Goal: Transaction & Acquisition: Purchase product/service

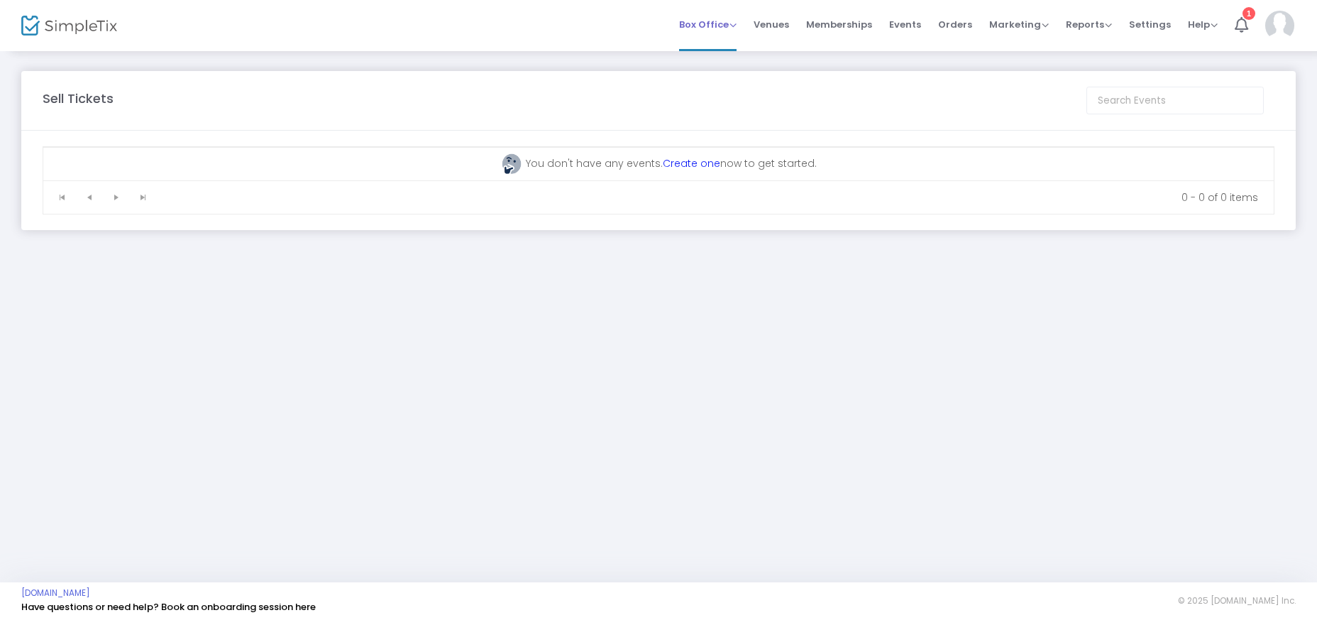
click at [737, 23] on span "Box Office" at bounding box center [707, 24] width 57 height 13
click at [739, 53] on li "Sell Tickets" at bounding box center [729, 48] width 101 height 28
click at [702, 28] on span "Box Office" at bounding box center [707, 24] width 57 height 13
click at [705, 45] on li "Sell Tickets" at bounding box center [729, 48] width 101 height 28
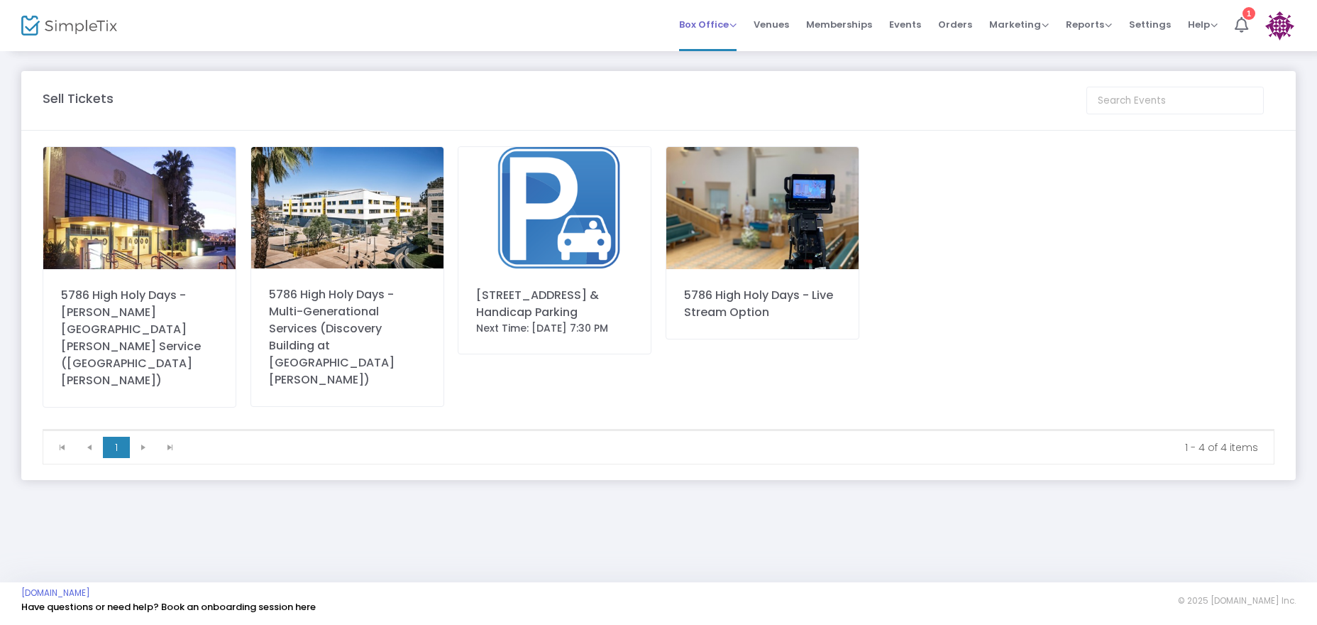
click at [710, 27] on span "Box Office" at bounding box center [707, 24] width 57 height 13
click at [159, 213] on img at bounding box center [139, 208] width 192 height 122
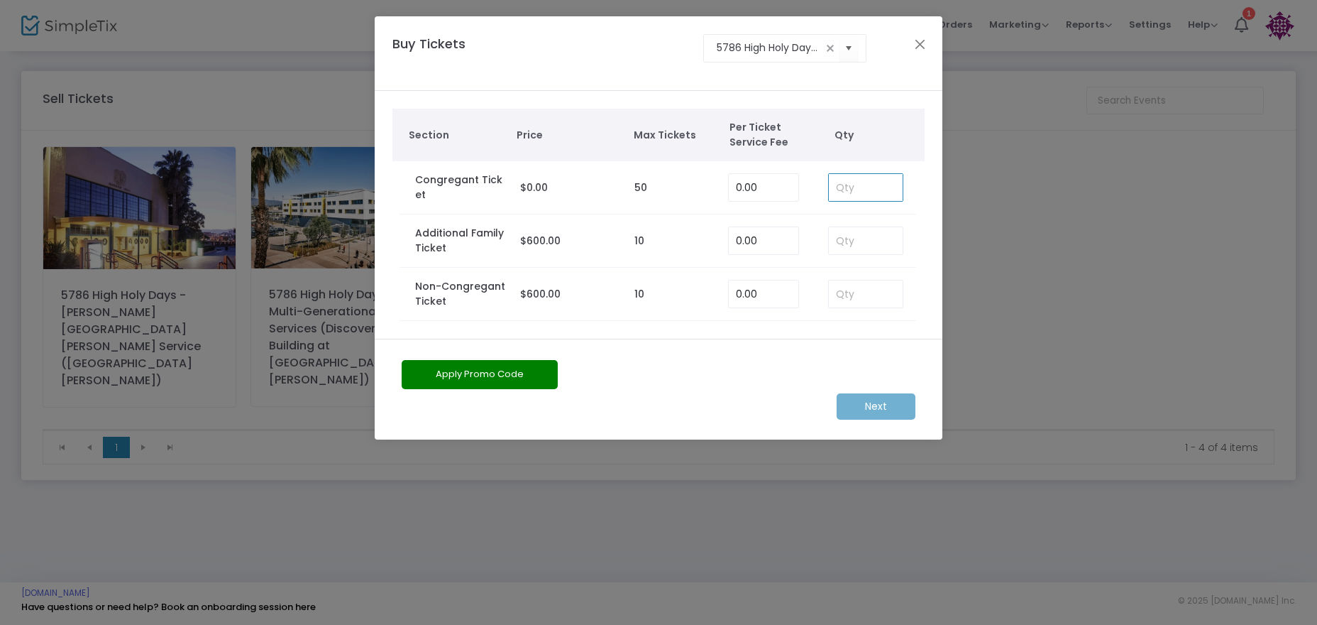
click at [864, 192] on input at bounding box center [866, 187] width 74 height 27
type input "1"
click at [864, 397] on m-button "Next" at bounding box center [876, 406] width 79 height 26
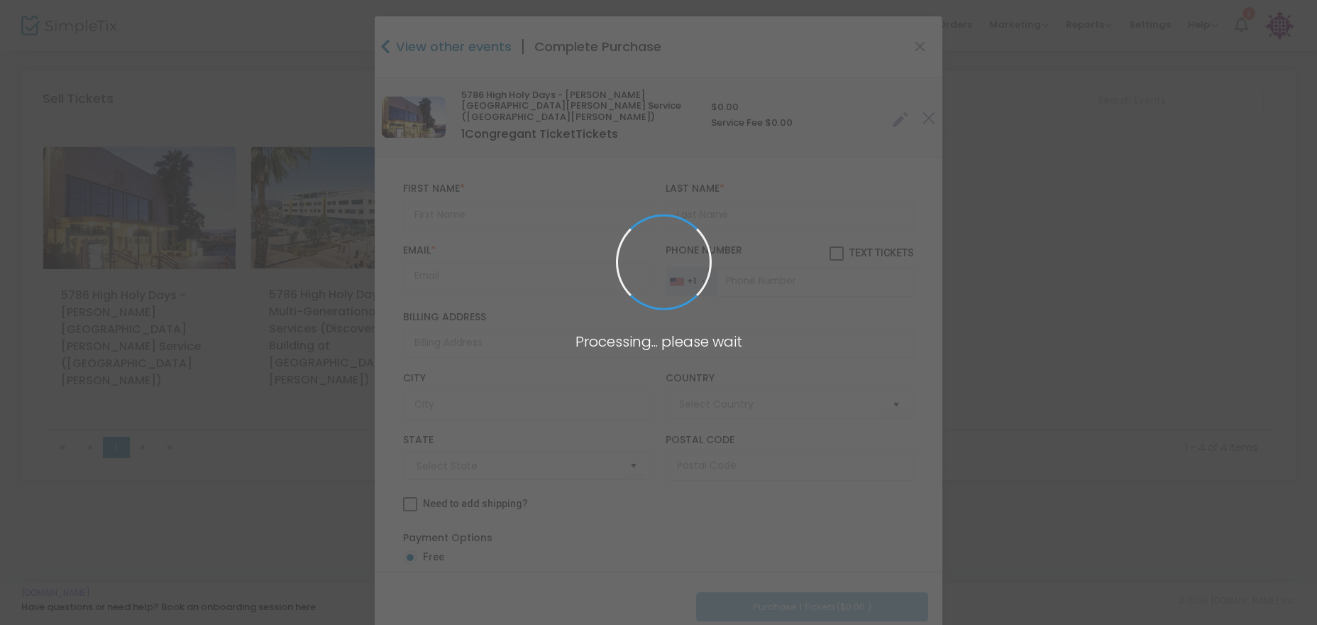
type input "[GEOGRAPHIC_DATA]"
type input "[US_STATE]"
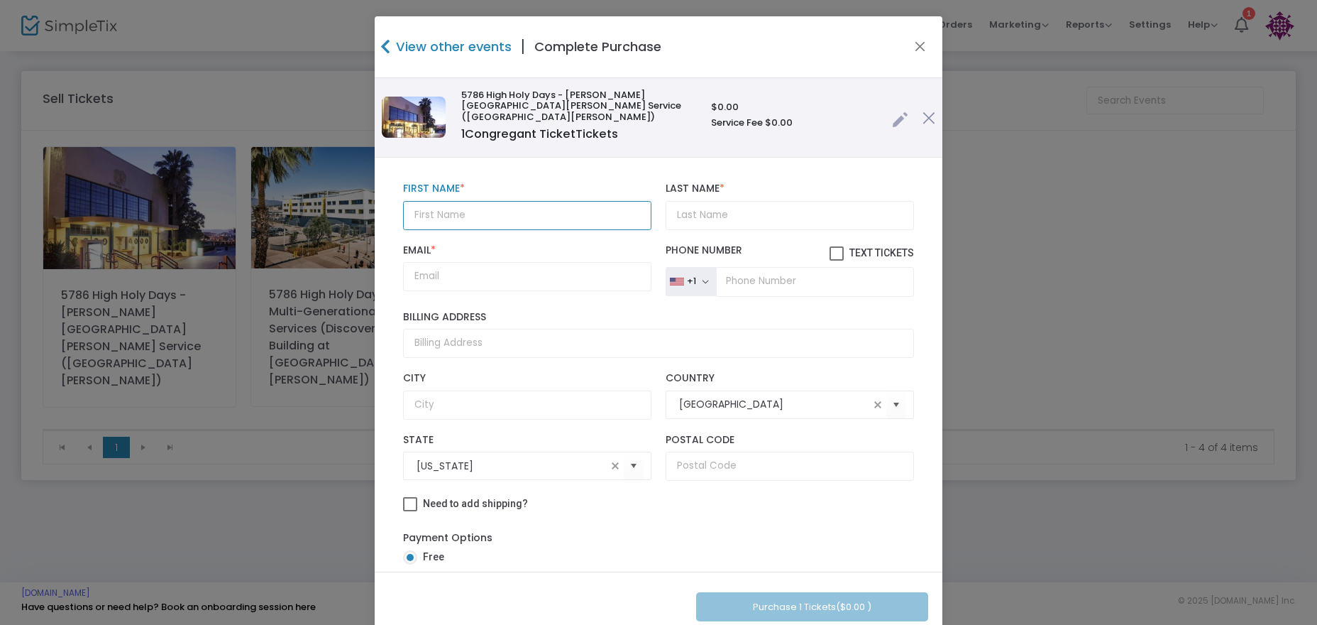
click at [489, 202] on input "text" at bounding box center [527, 215] width 248 height 29
type input "[PERSON_NAME]"
